Goal: Task Accomplishment & Management: Manage account settings

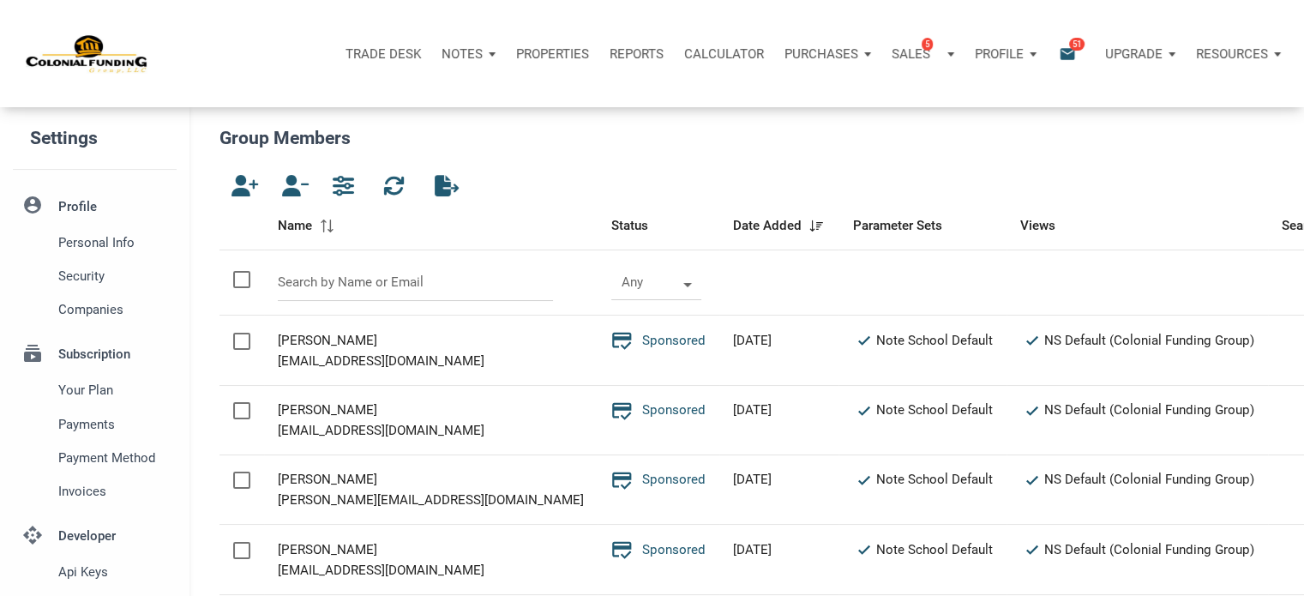
click at [1067, 58] on icon "email" at bounding box center [1067, 54] width 21 height 20
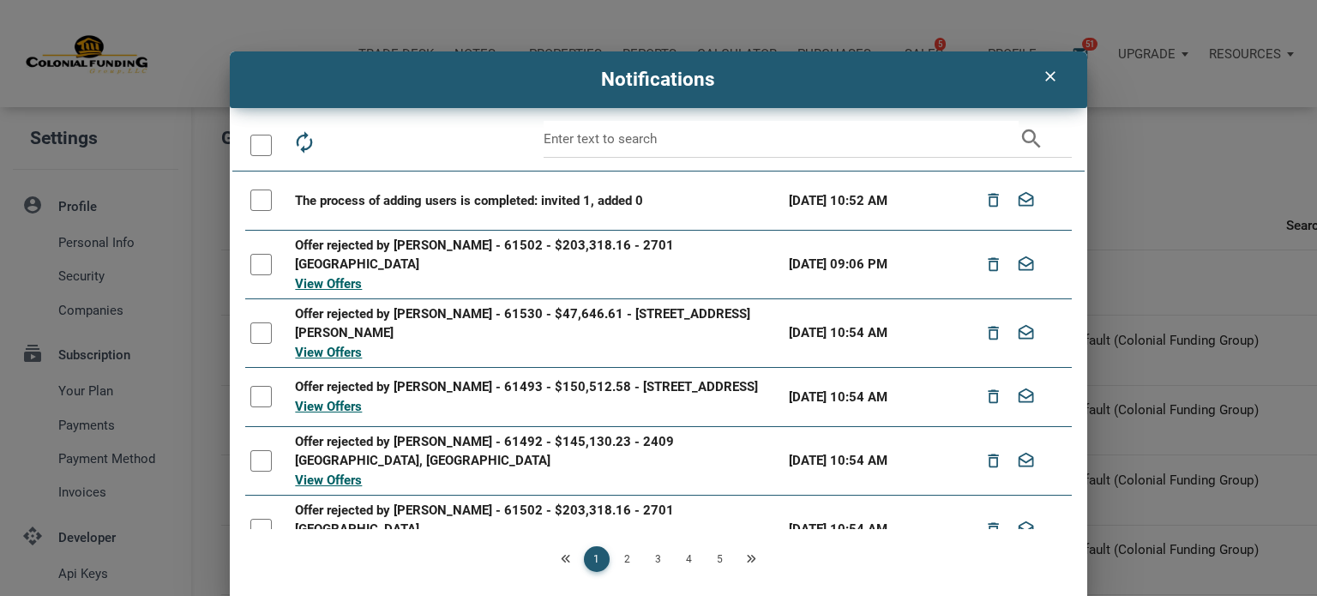
click at [1039, 21] on div "clear Notifications autorenew delete_outline drafts email search The process of…" at bounding box center [658, 298] width 1317 height 596
click at [1040, 81] on icon "clear" at bounding box center [1050, 76] width 21 height 17
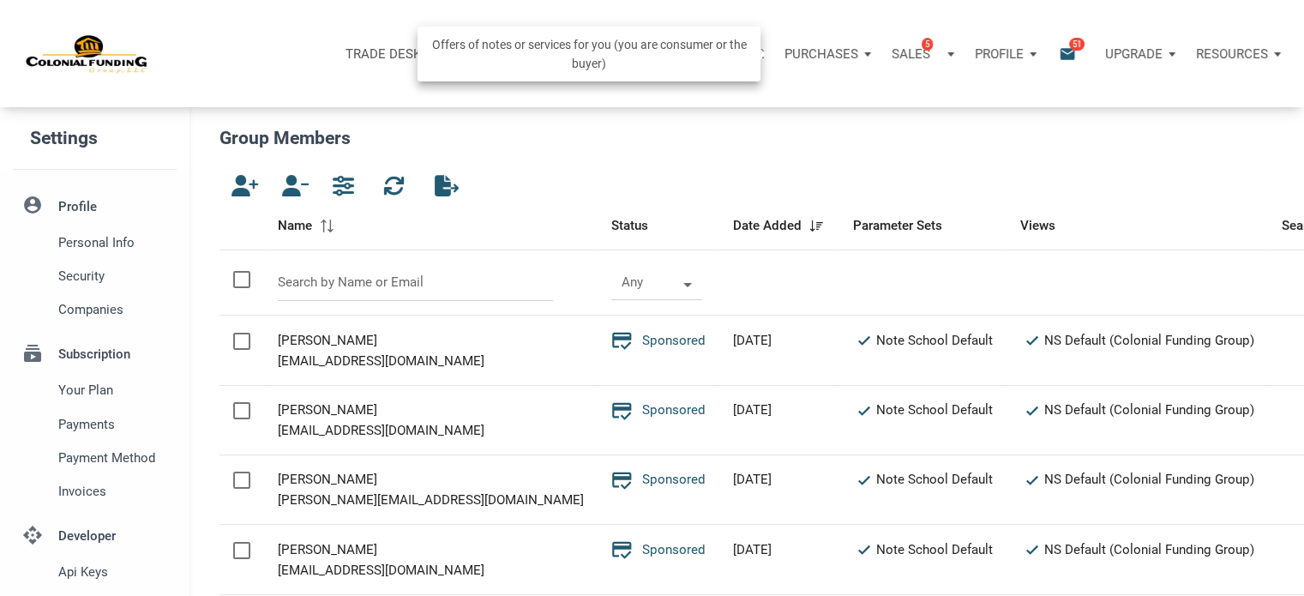
click at [866, 57] on div "Purchases" at bounding box center [827, 53] width 107 height 51
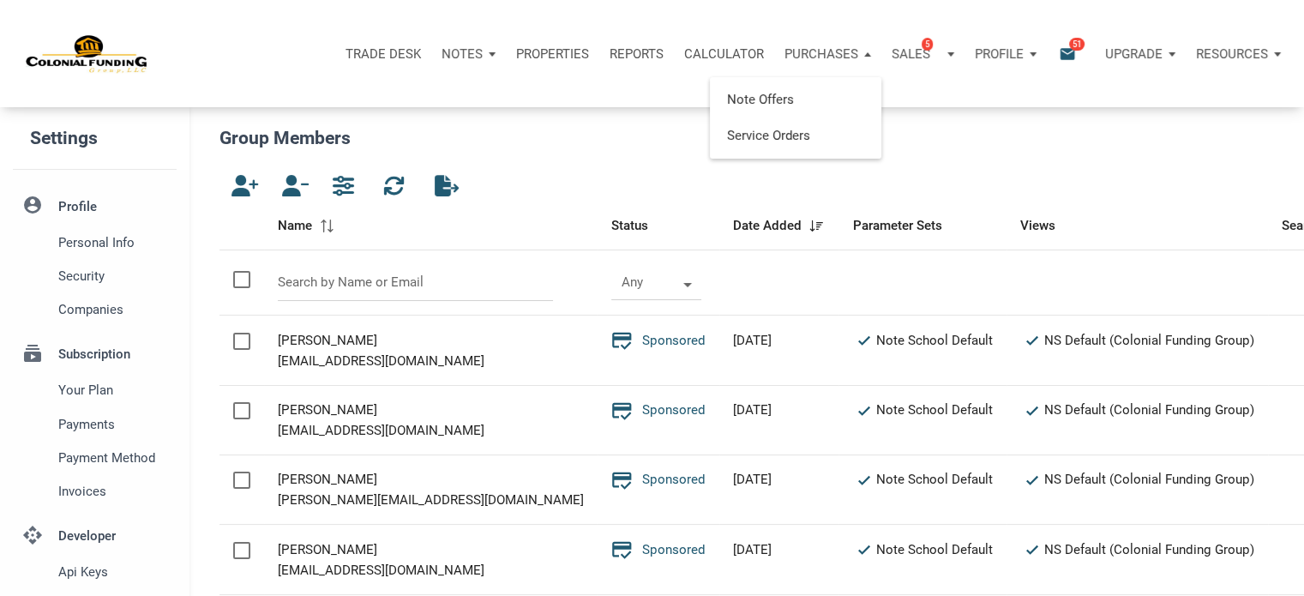
click at [751, 21] on div "Trade Desk Notes Dashboard Transactions Properties Reports Calculator Purchases…" at bounding box center [659, 53] width 1292 height 107
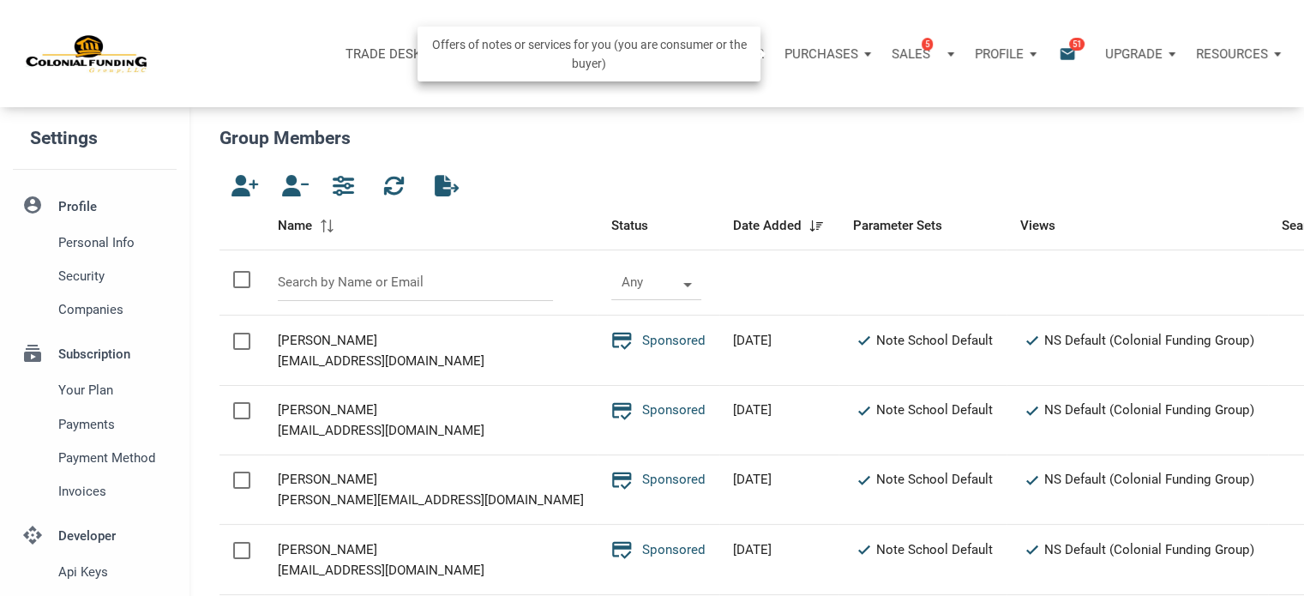
click at [843, 58] on p "Purchases" at bounding box center [822, 53] width 74 height 15
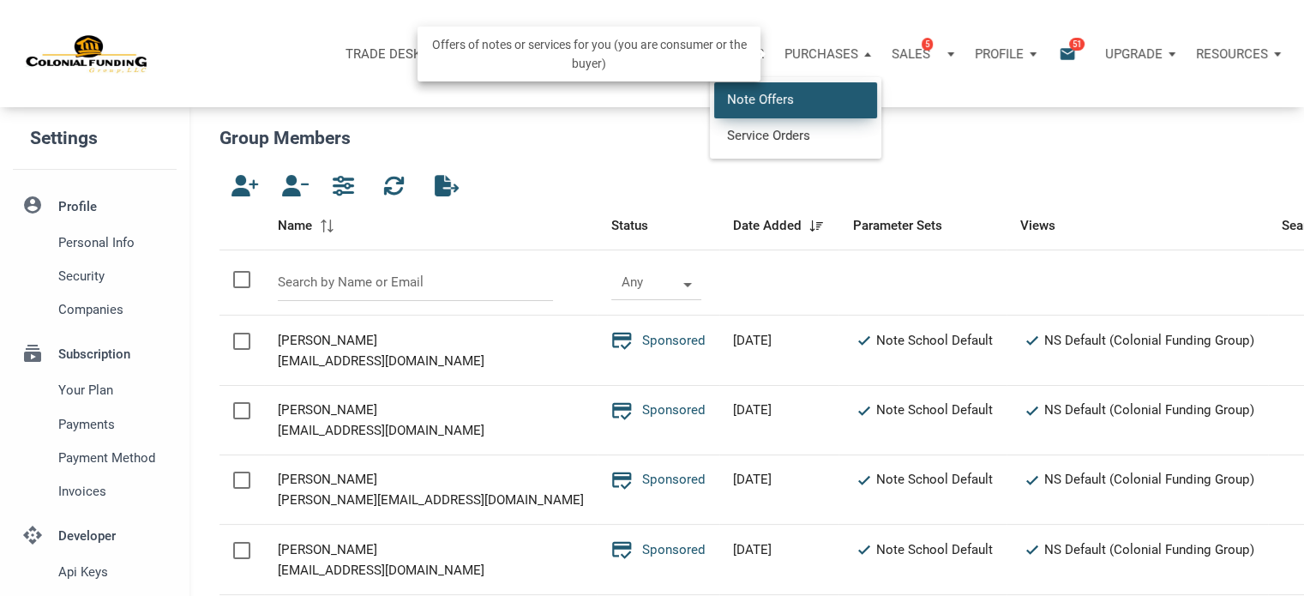
click at [798, 99] on link "Note Offers" at bounding box center [795, 99] width 163 height 35
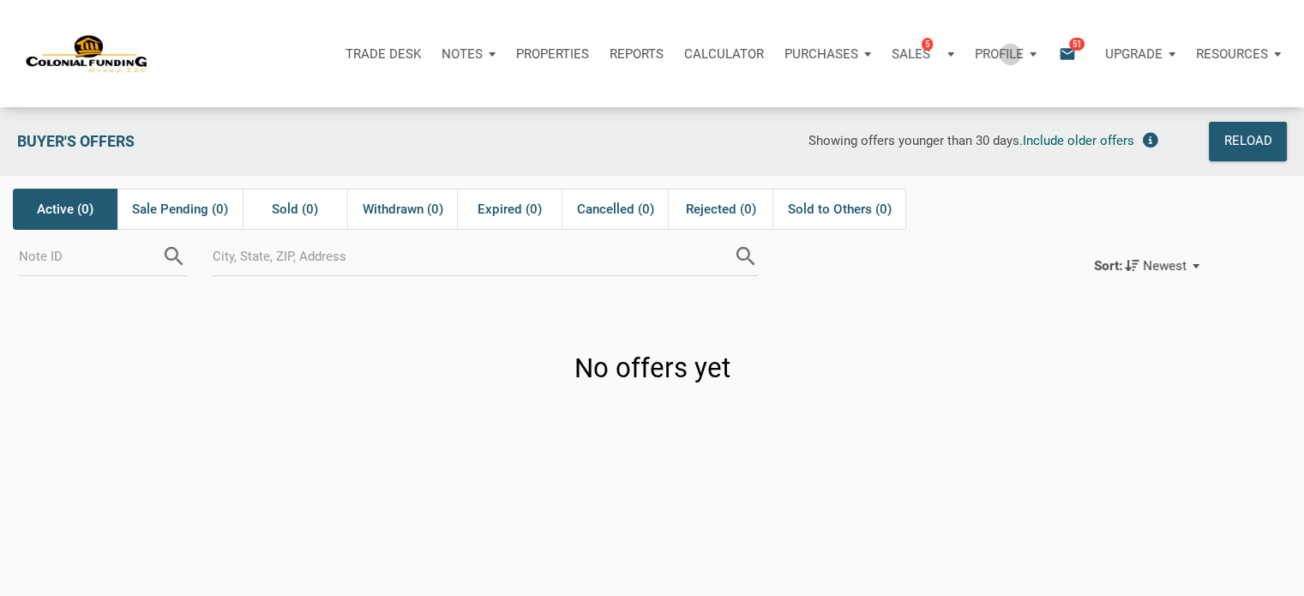
click at [1009, 54] on p "Profile" at bounding box center [999, 53] width 49 height 15
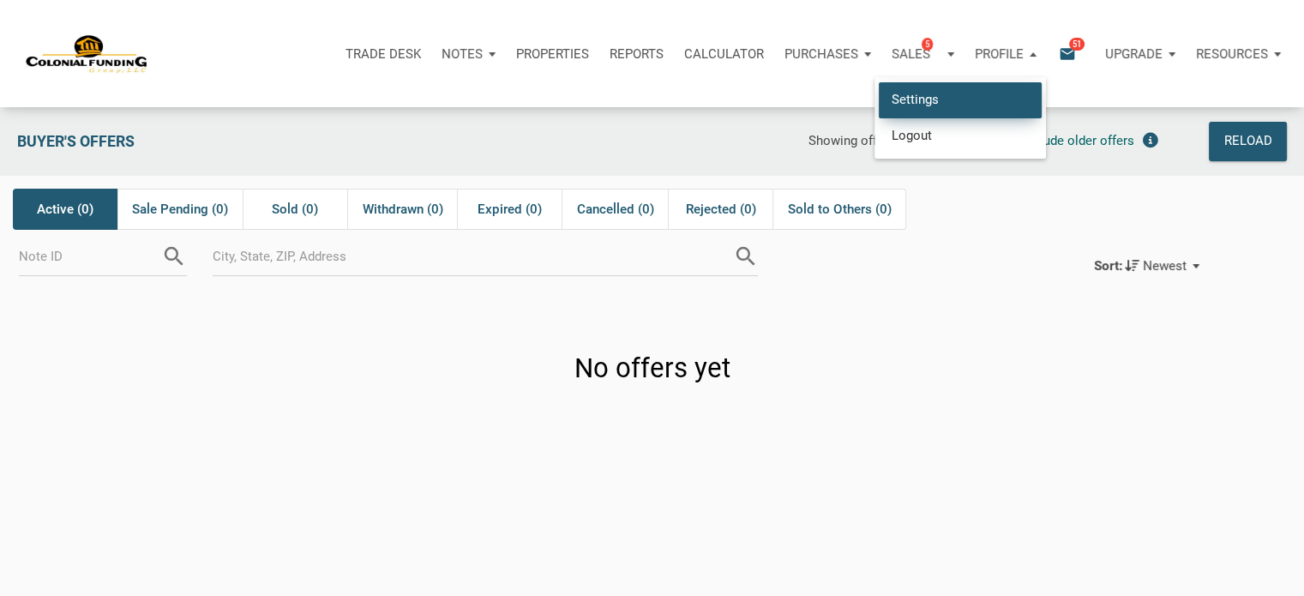
click at [916, 98] on link "Settings" at bounding box center [960, 99] width 163 height 35
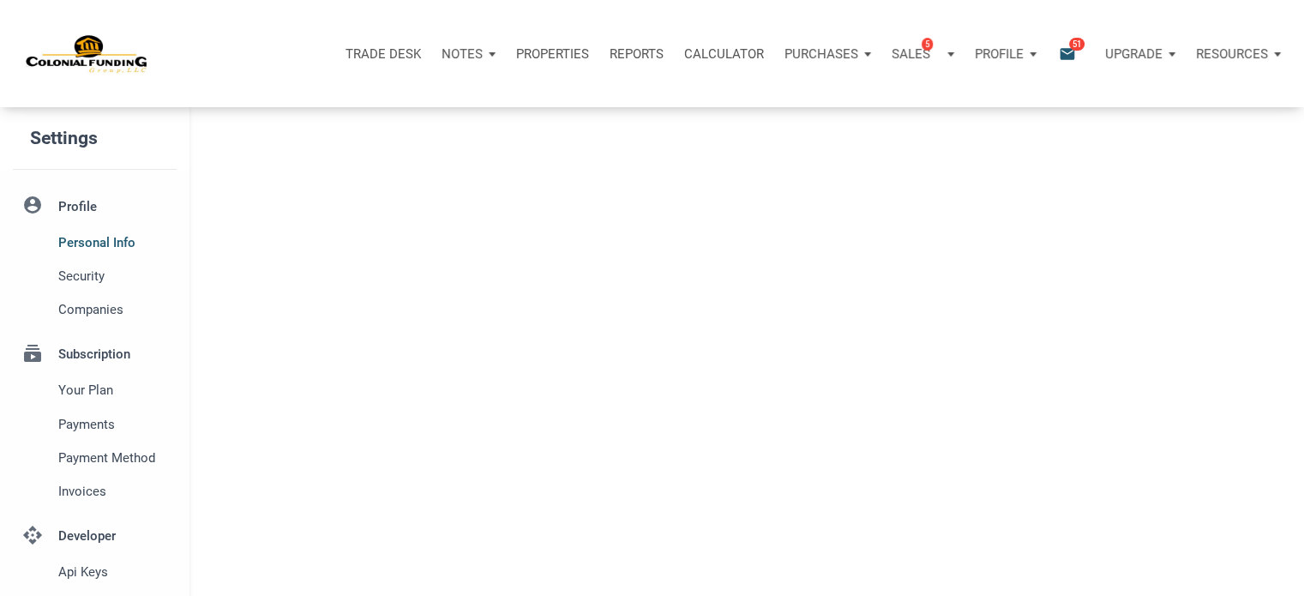
select select
type input "SOUTHLAKE"
select select
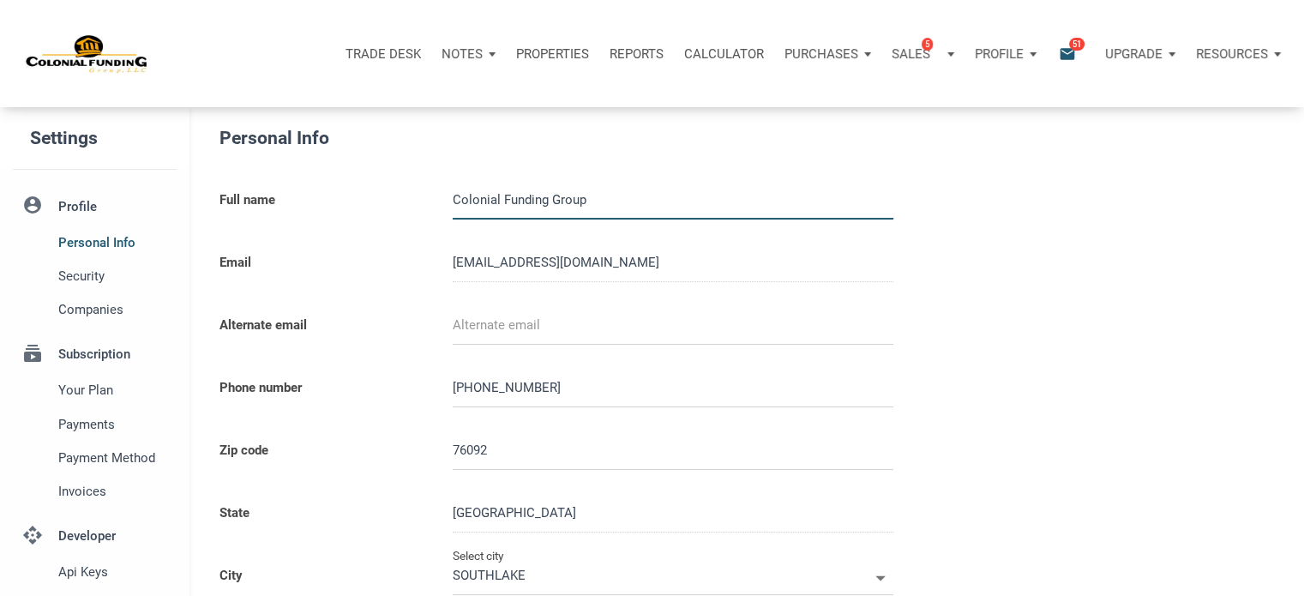
type input "0000000"
select select
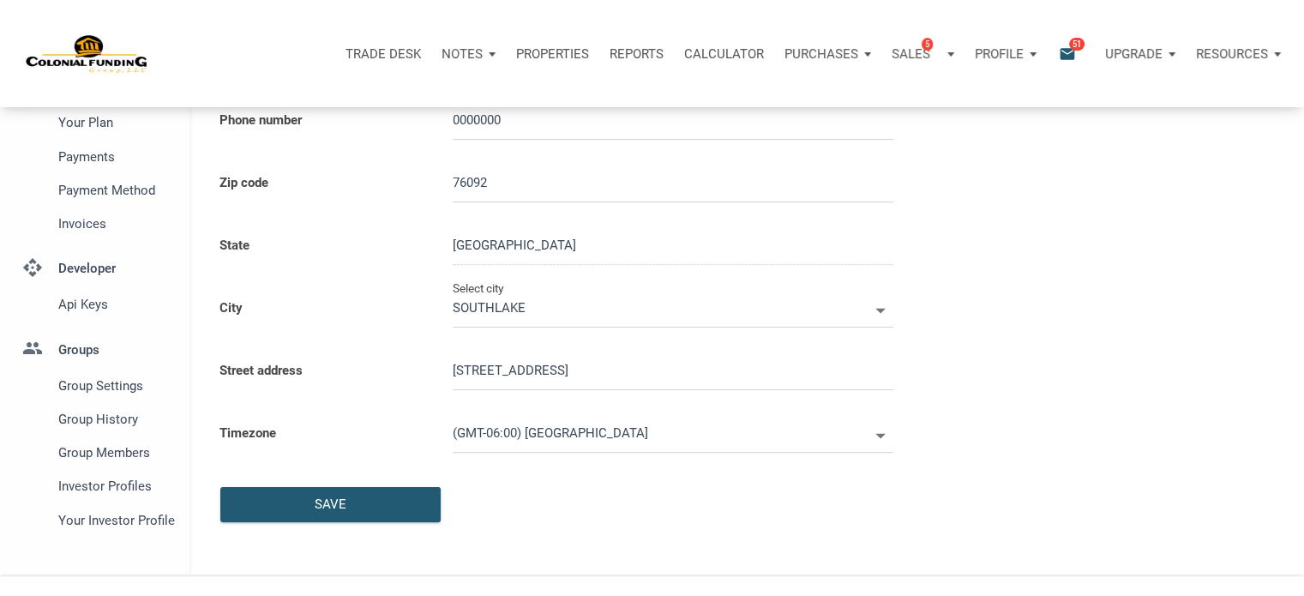
scroll to position [486, 0]
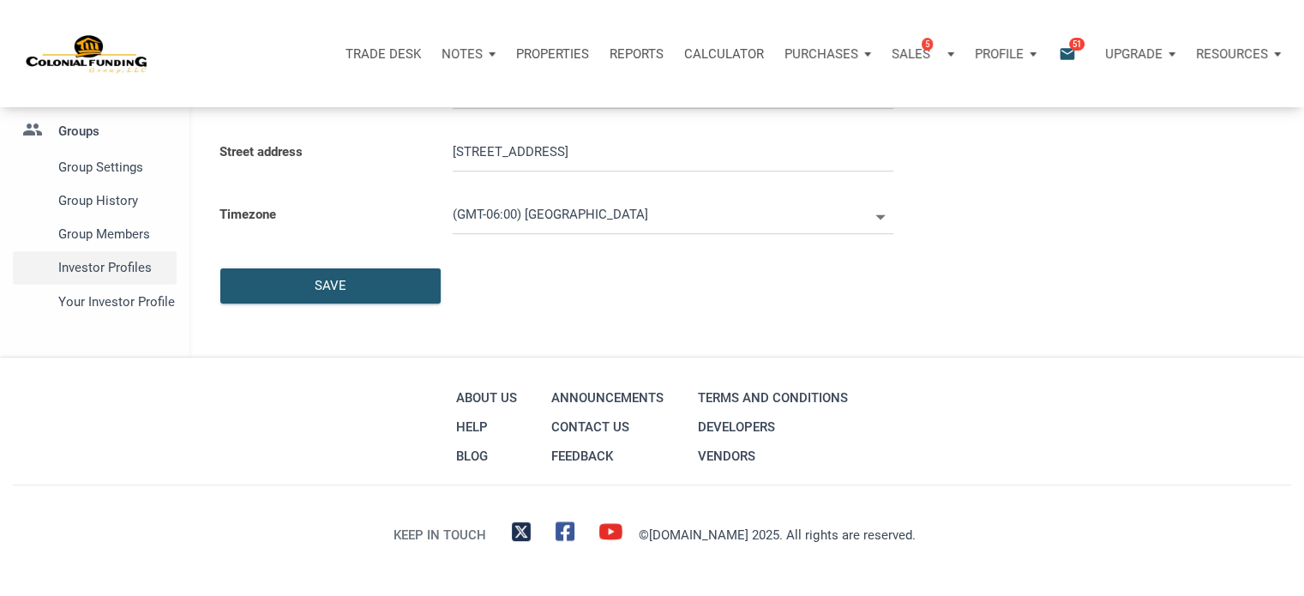
click at [91, 278] on span "Investor Profiles" at bounding box center [113, 267] width 111 height 21
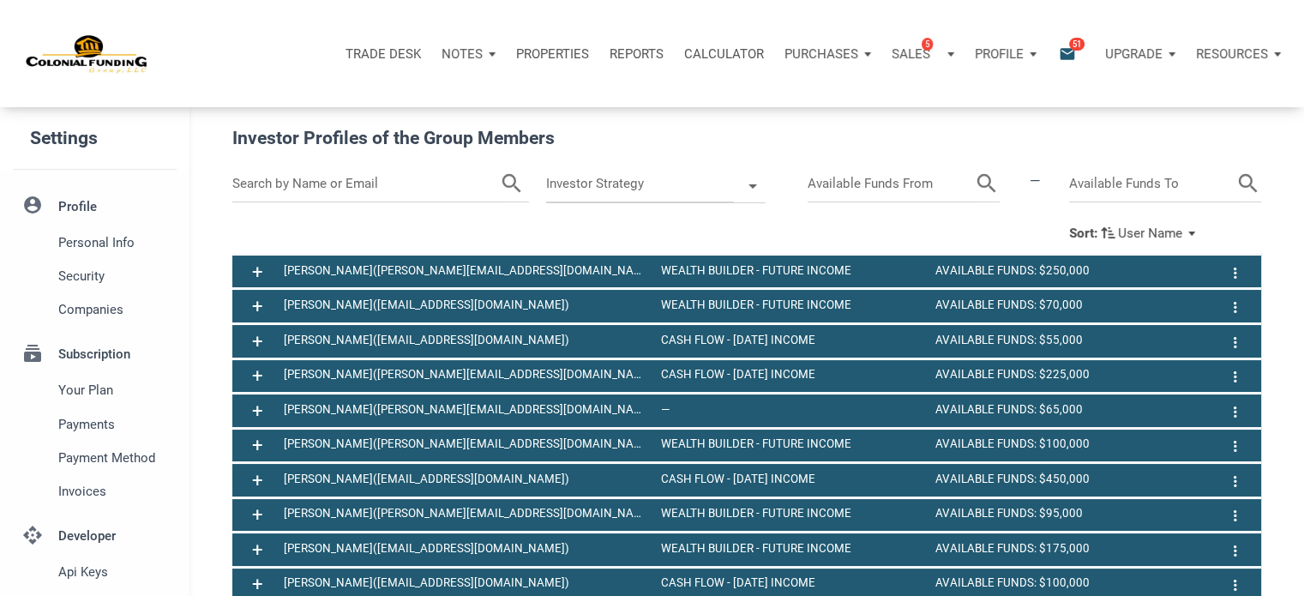
click at [1183, 232] on span "User Name" at bounding box center [1150, 233] width 64 height 15
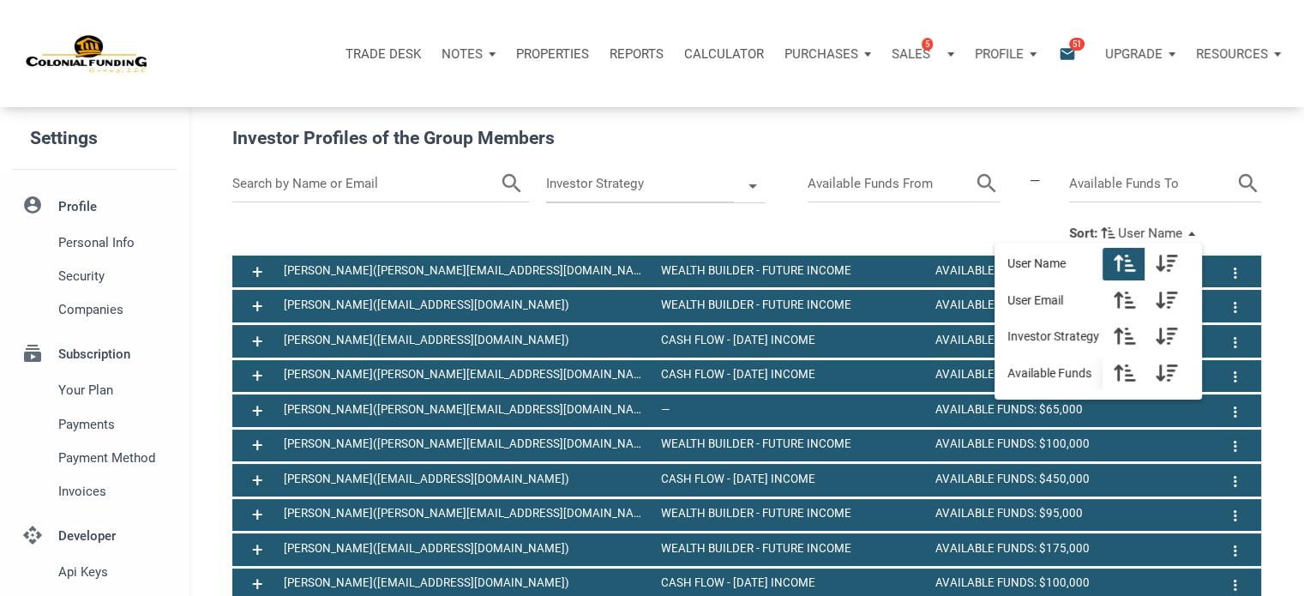
click at [1132, 373] on icon "button" at bounding box center [1124, 373] width 21 height 20
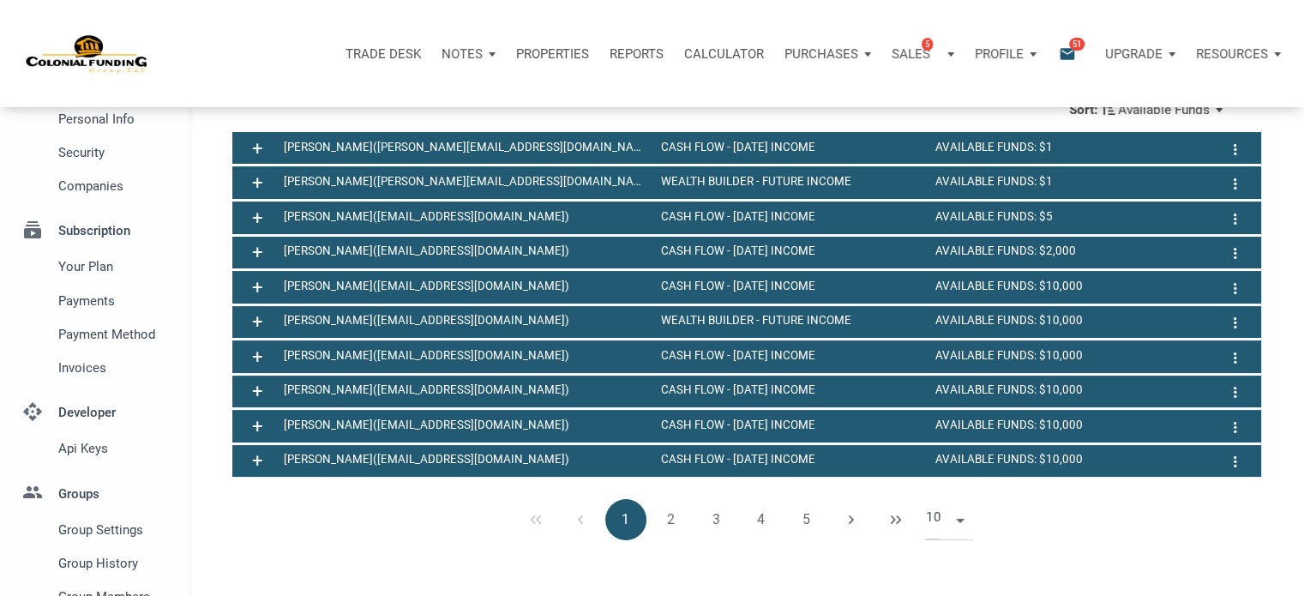
scroll to position [126, 0]
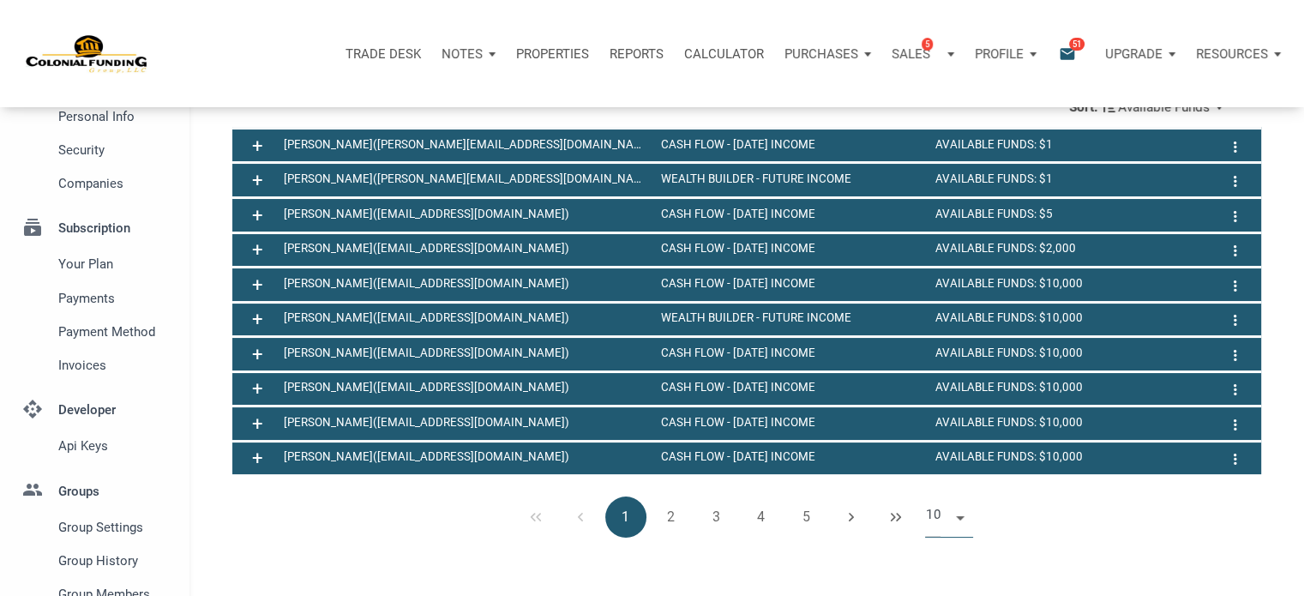
click at [960, 521] on span at bounding box center [957, 516] width 15 height 14
click at [950, 482] on li "50" at bounding box center [949, 480] width 48 height 31
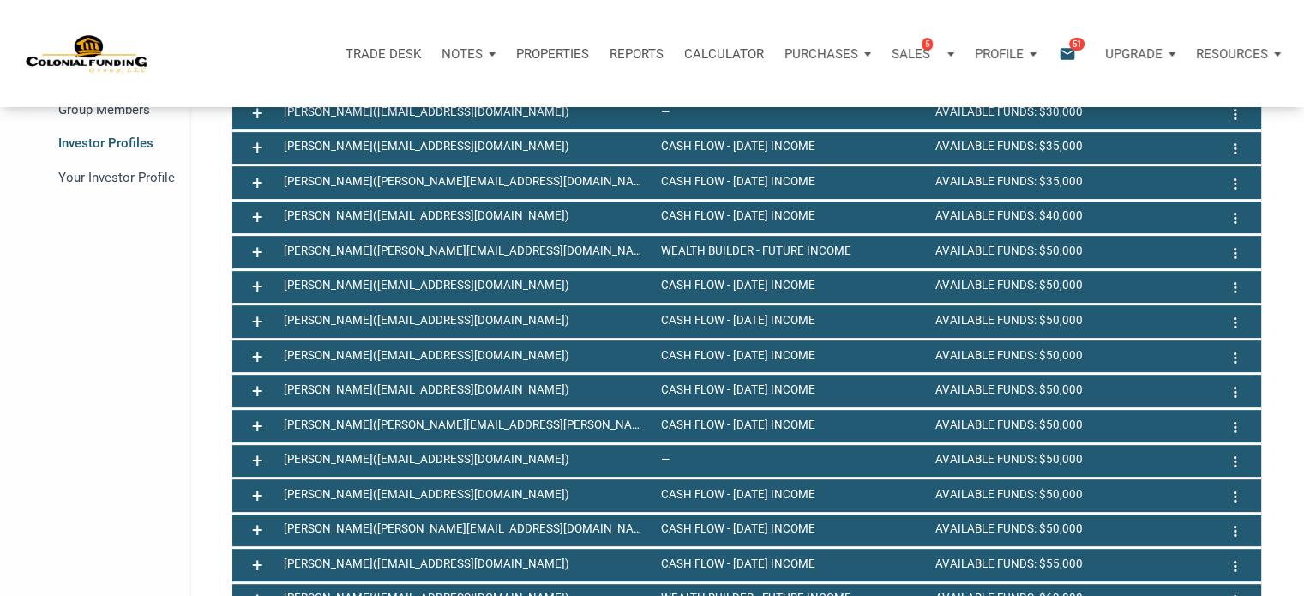
scroll to position [613, 0]
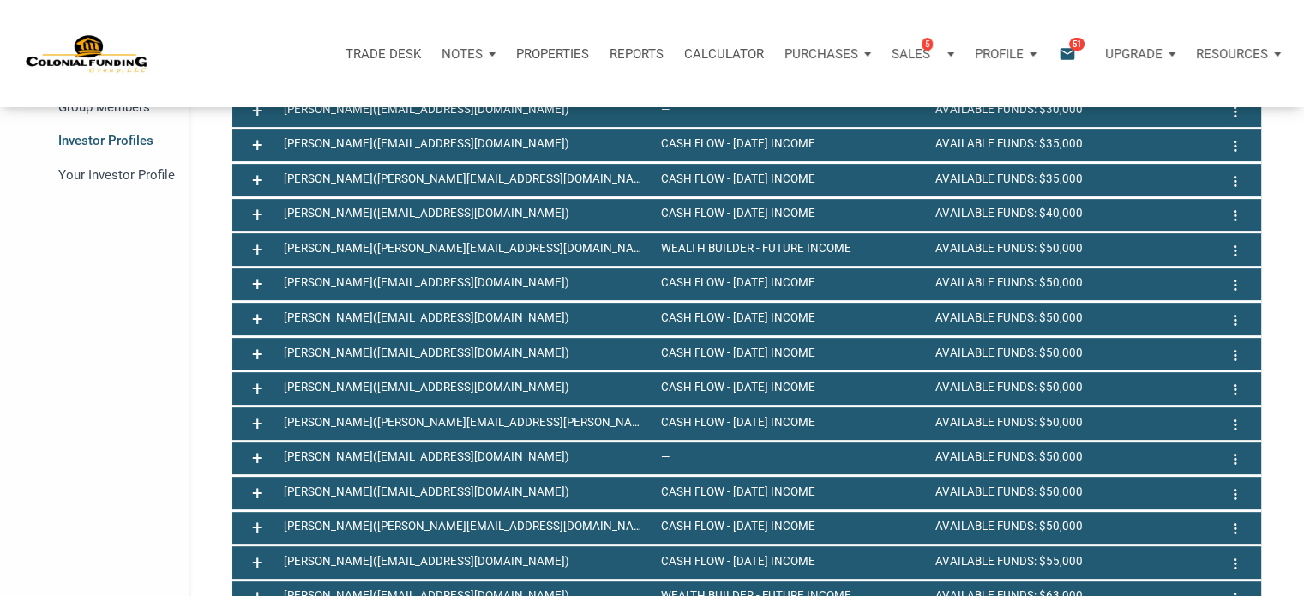
drag, startPoint x: 197, startPoint y: 274, endPoint x: 1111, endPoint y: 576, distance: 962.2
click at [1111, 576] on div "Investor Profiles of the Group Members search Investor Strategy search — search…" at bounding box center [747, 472] width 1115 height 1956
copy div "+ [PERSON_NAME] ([EMAIL_ADDRESS][DOMAIN_NAME]) Cash Flow - [DATE] Income Availa…"
